Goal: Find specific page/section: Find specific page/section

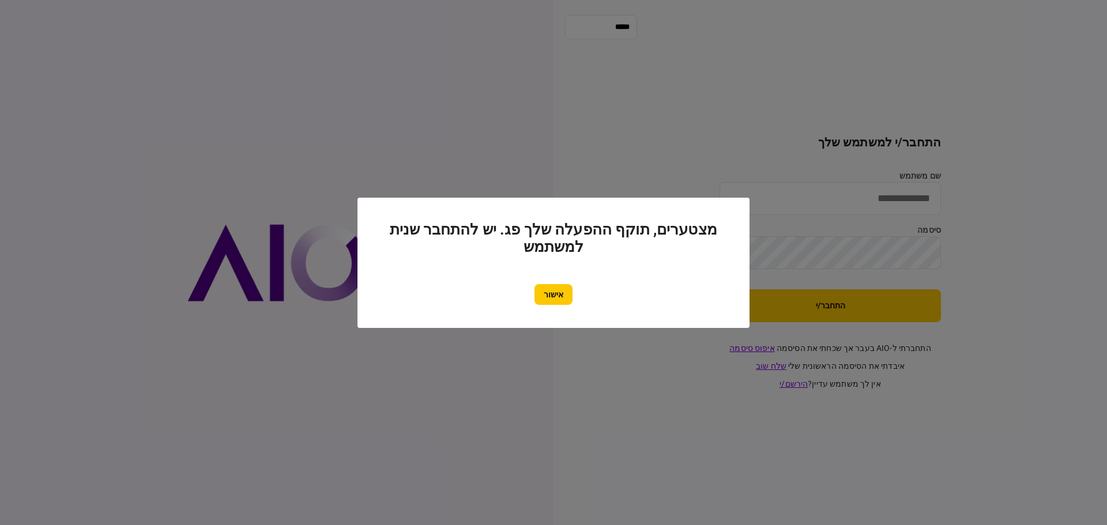
type input "*******"
click at [554, 299] on button "אישור" at bounding box center [553, 294] width 38 height 21
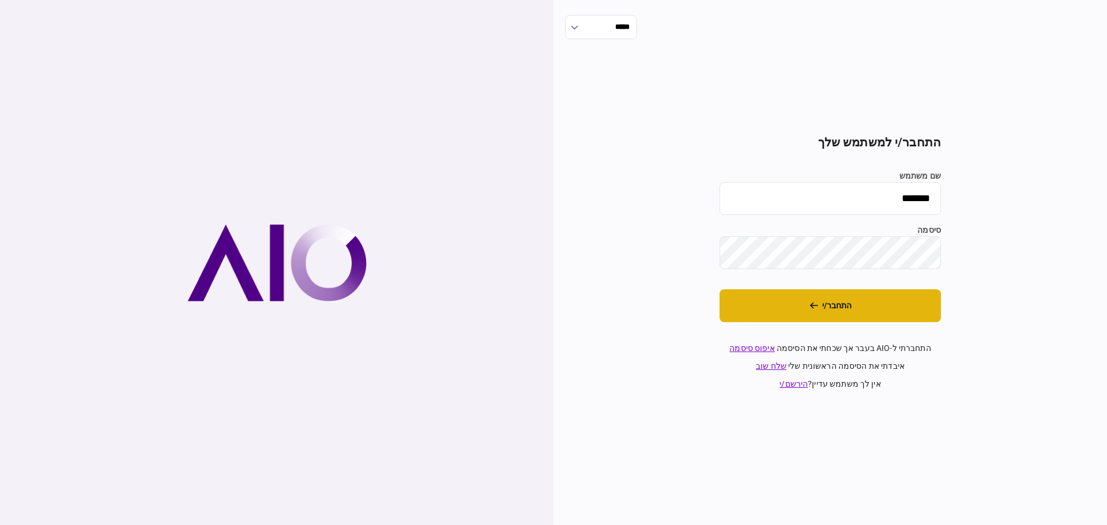
click at [832, 307] on button "התחבר/י" at bounding box center [829, 305] width 221 height 33
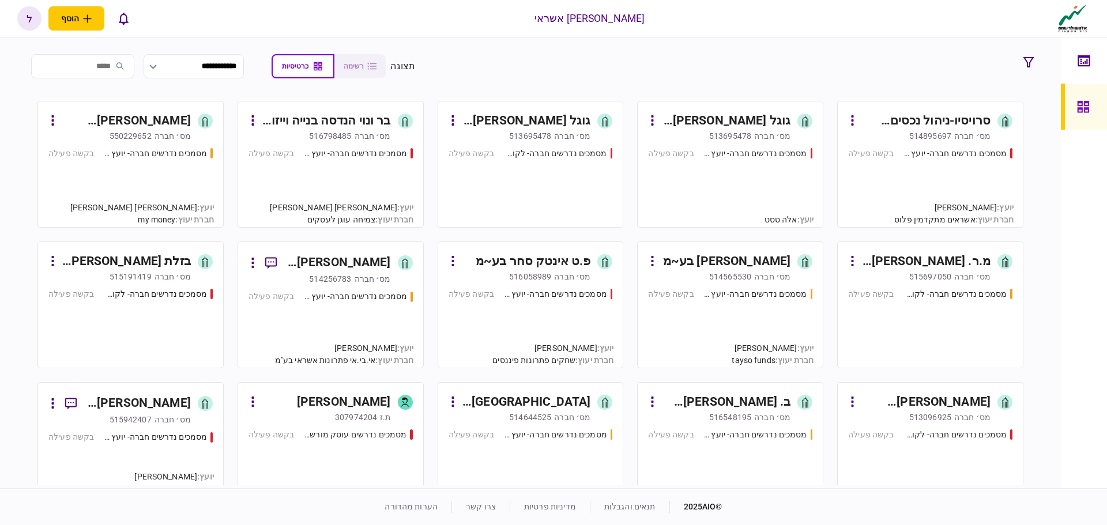
click at [735, 138] on div "513695478" at bounding box center [730, 136] width 42 height 12
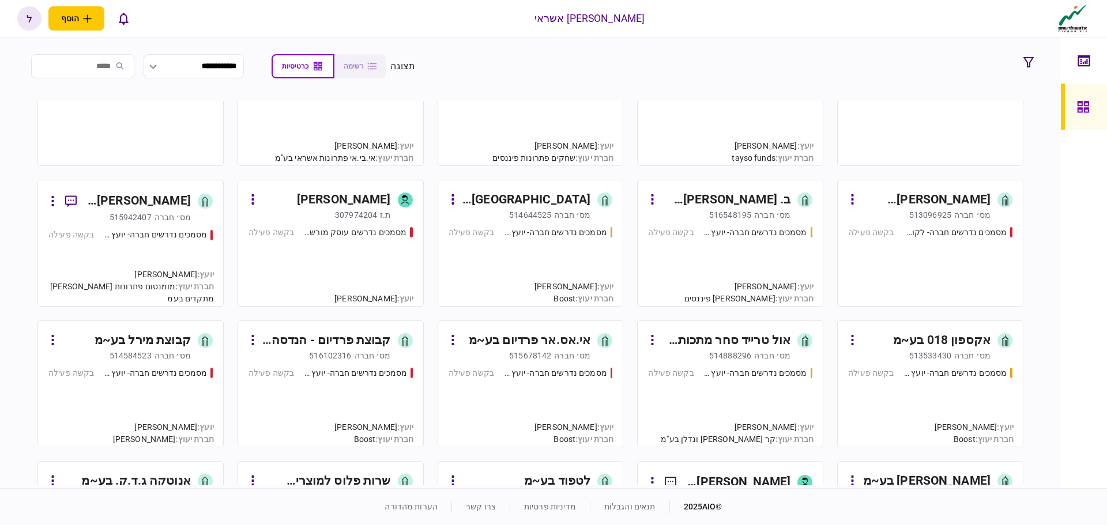
scroll to position [231, 0]
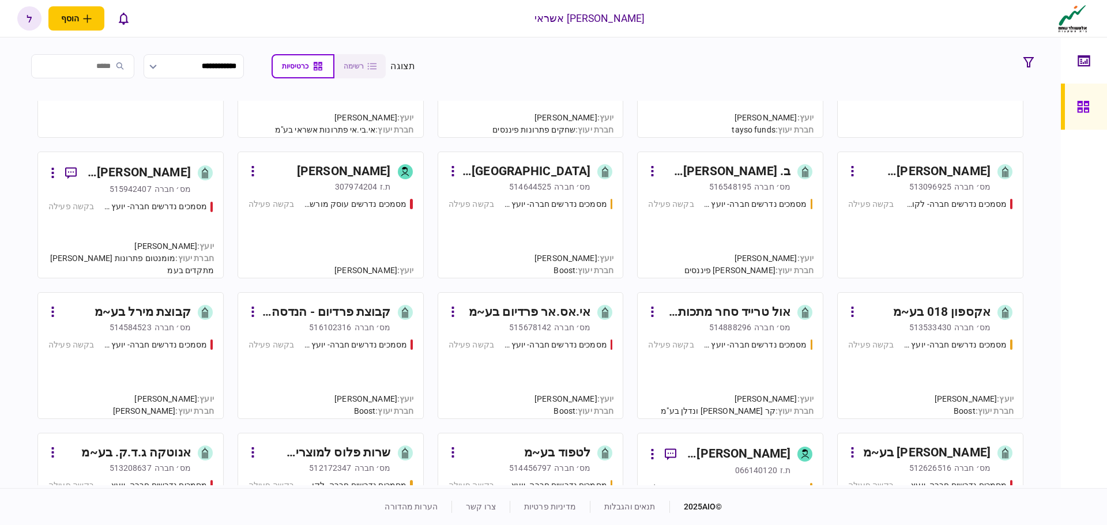
click at [540, 334] on link "אי.אס.אר פרדיום בע~מ מס׳ חברה 515678142 מסמכים נדרשים חברה- יועץ - תהליך חברה ב…" at bounding box center [530, 355] width 186 height 127
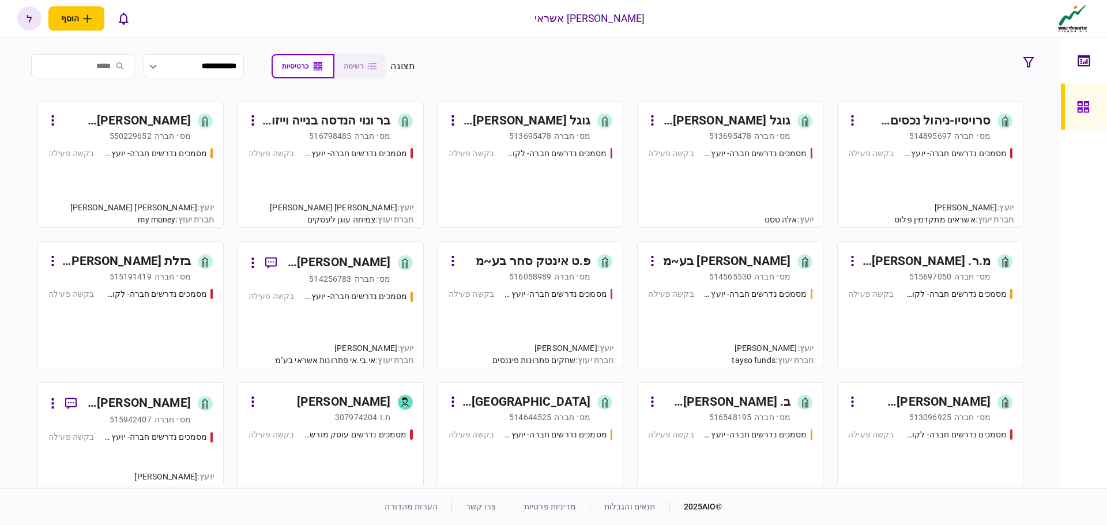
click at [521, 401] on div "[GEOGRAPHIC_DATA] מדיקל סנטר - ת.א.מ.ס. בע~מ" at bounding box center [526, 402] width 129 height 18
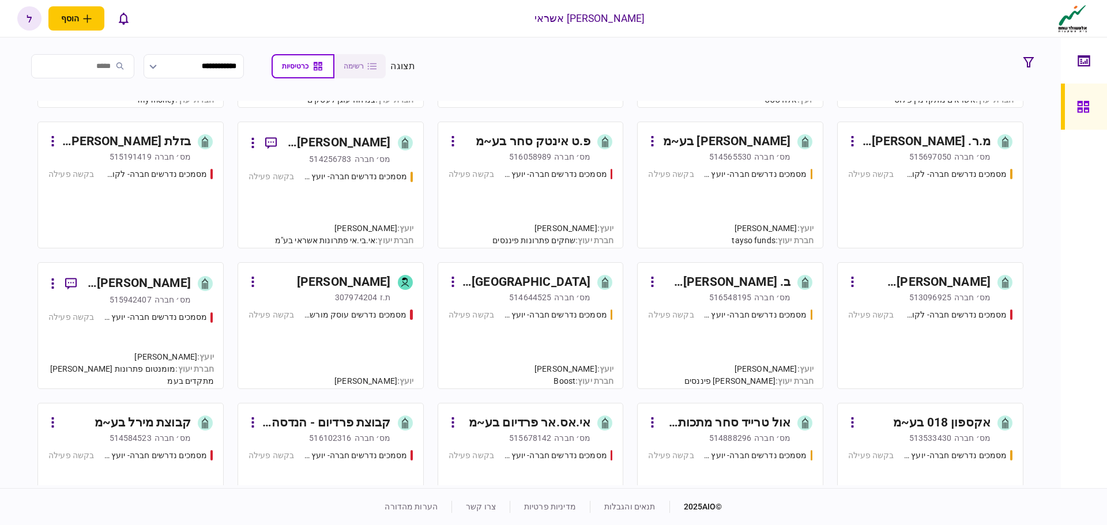
scroll to position [173, 0]
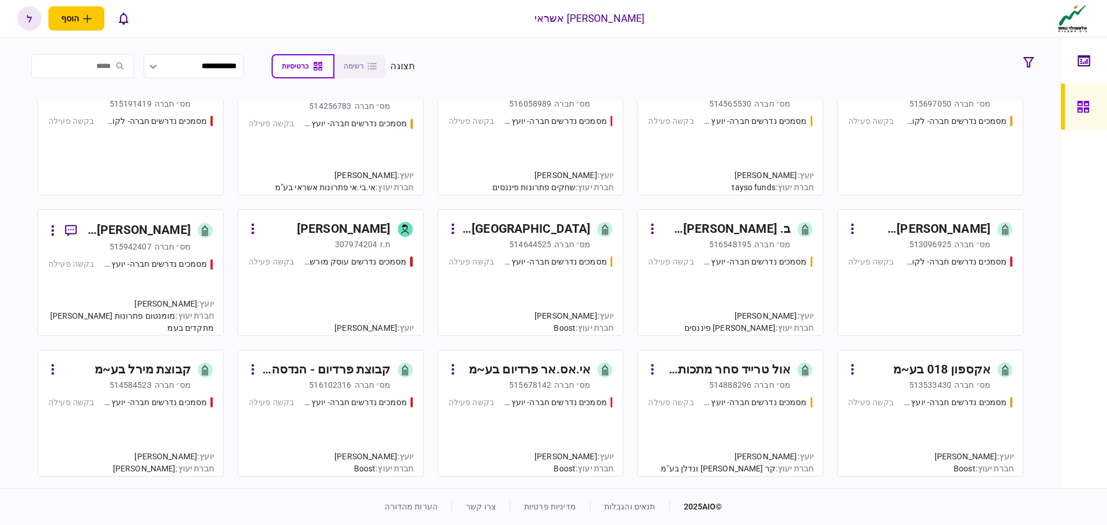
click at [535, 376] on div "אי.אס.אר פרדיום בע~מ" at bounding box center [530, 370] width 122 height 18
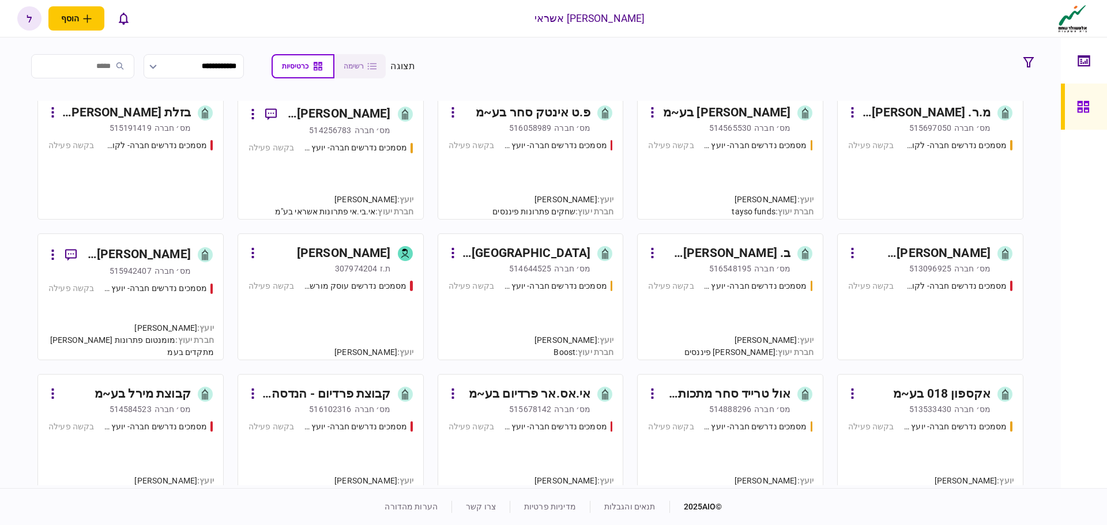
scroll to position [173, 0]
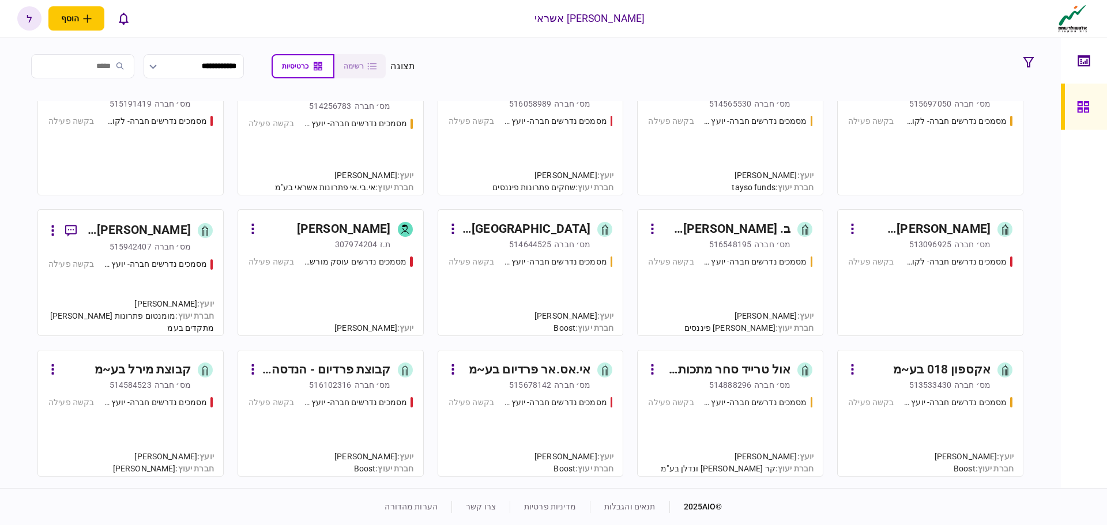
click at [330, 383] on div "516102316" at bounding box center [330, 385] width 42 height 12
